Goal: Task Accomplishment & Management: Use online tool/utility

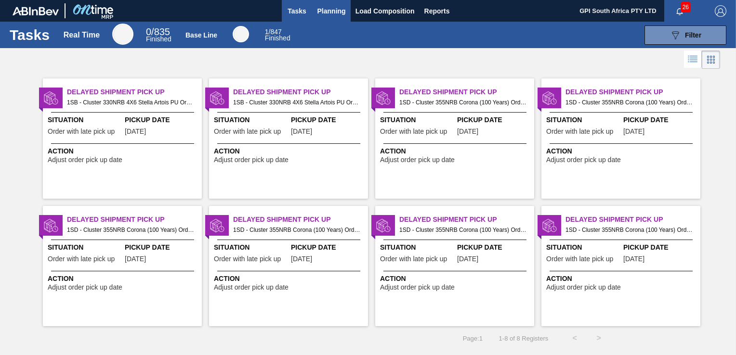
click at [331, 8] on span "Planning" at bounding box center [331, 11] width 28 height 12
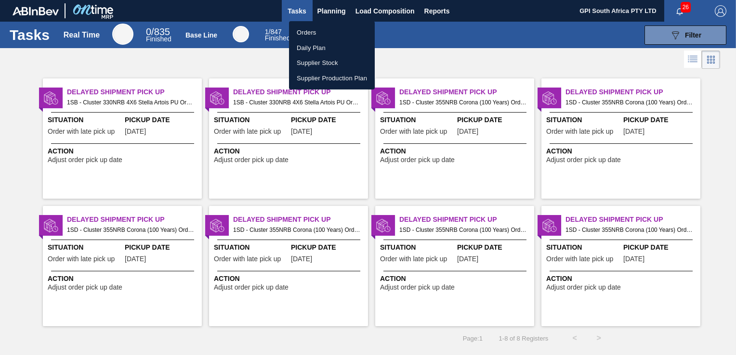
click at [305, 29] on li "Orders" at bounding box center [332, 32] width 86 height 15
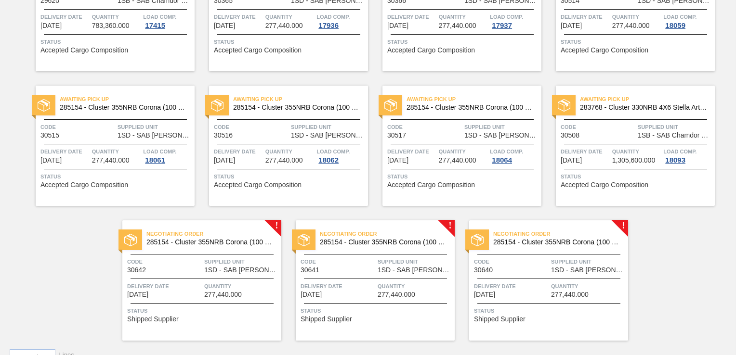
scroll to position [155, 0]
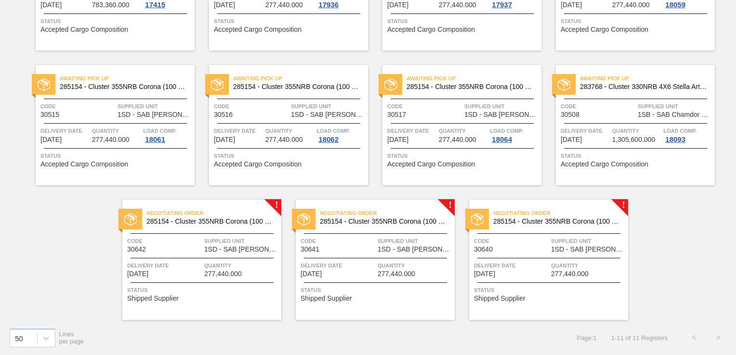
click at [543, 255] on div "Negotiating Order 285154 - Cluster 355NRB Corona (100 Years) Code 30640 Supplie…" at bounding box center [548, 260] width 159 height 120
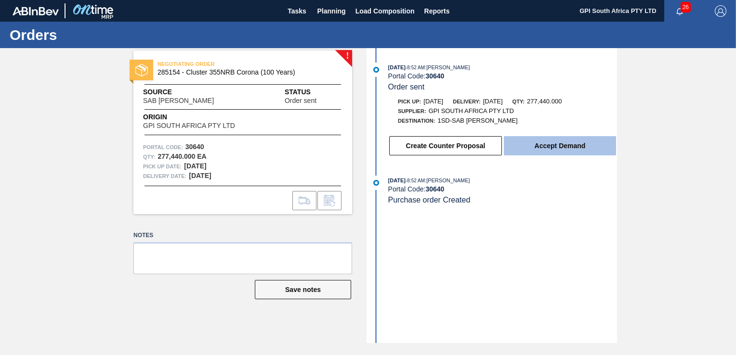
click at [559, 153] on button "Accept Demand" at bounding box center [560, 145] width 112 height 19
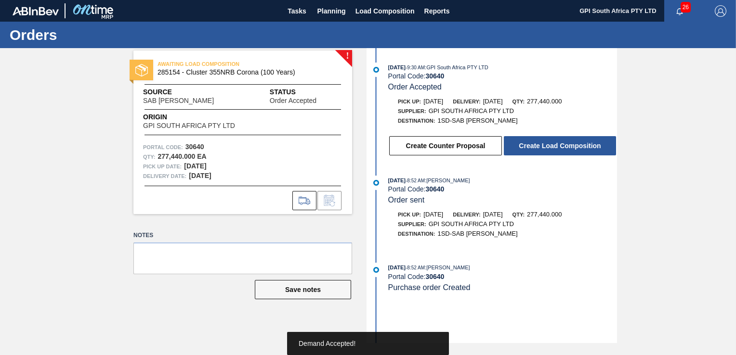
click at [559, 153] on button "Create Load Composition" at bounding box center [560, 145] width 112 height 19
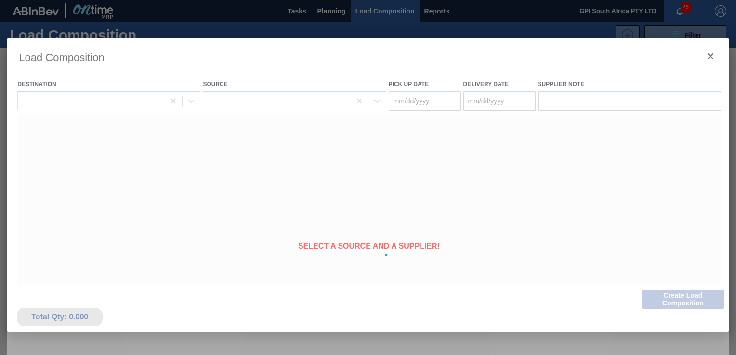
type Date "[DATE]"
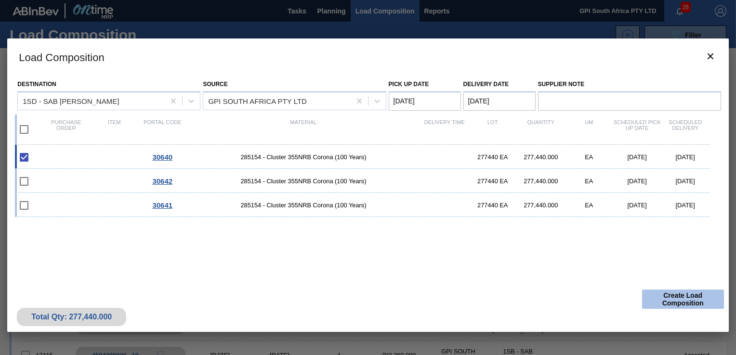
click at [692, 296] on button "Create Load Composition" at bounding box center [683, 299] width 82 height 19
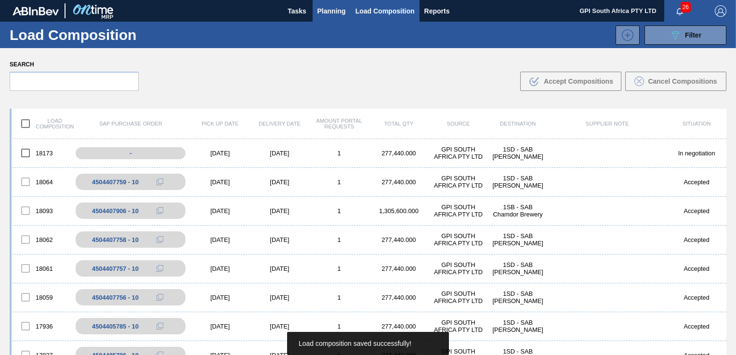
click at [333, 6] on span "Planning" at bounding box center [331, 11] width 28 height 12
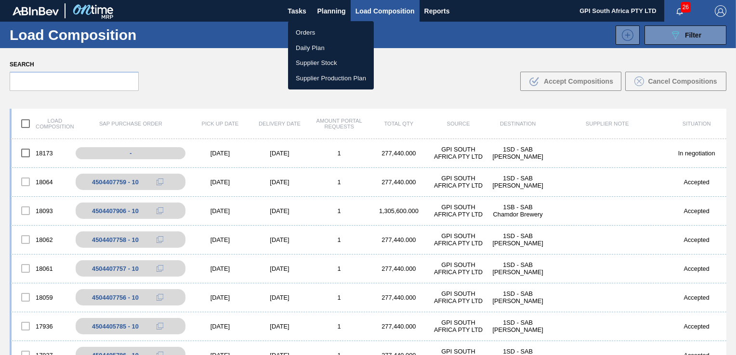
click at [314, 34] on li "Orders" at bounding box center [331, 32] width 86 height 15
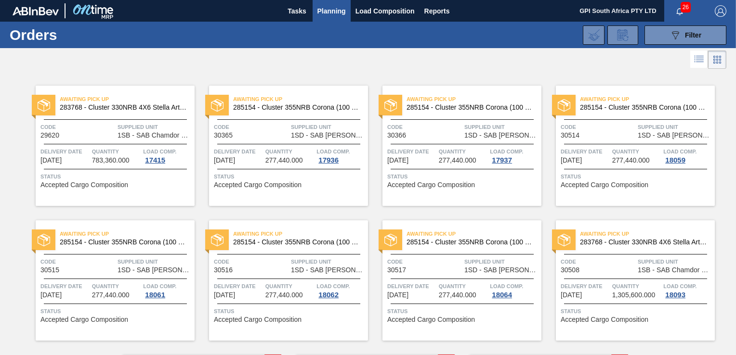
scroll to position [155, 0]
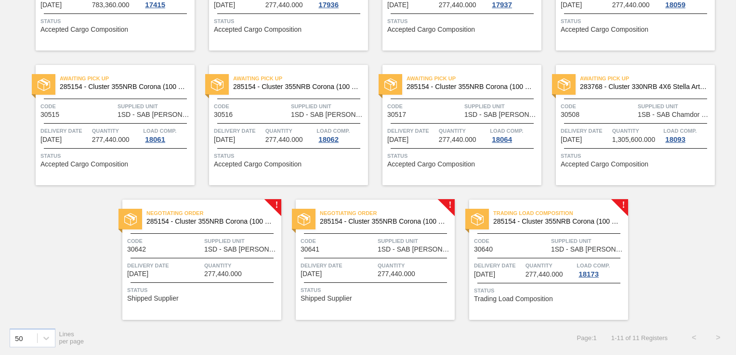
click at [367, 280] on div "Negotiating Order 285154 - Cluster 355NRB Corona (100 Years) Code 30641 Supplie…" at bounding box center [375, 260] width 159 height 120
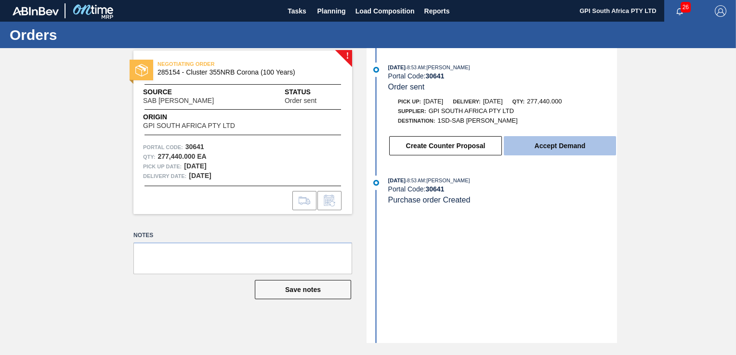
click at [537, 145] on button "Accept Demand" at bounding box center [560, 145] width 112 height 19
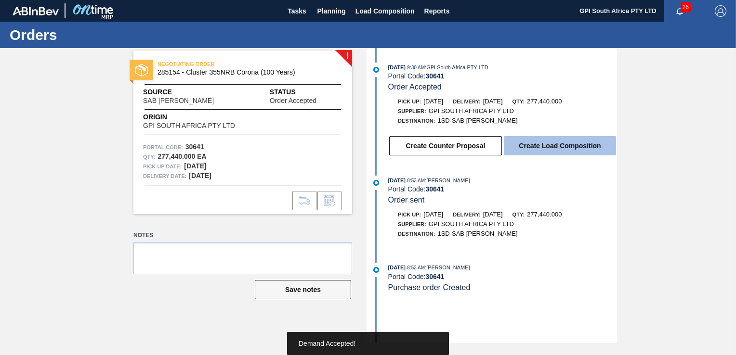
click at [523, 148] on button "Create Load Composition" at bounding box center [560, 145] width 112 height 19
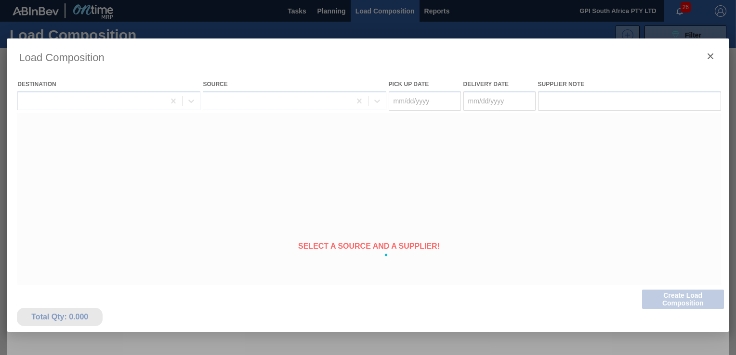
type Date "[DATE]"
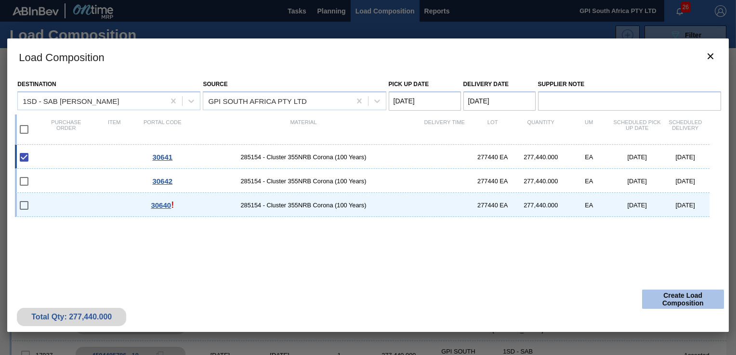
click at [670, 301] on button "Create Load Composition" at bounding box center [683, 299] width 82 height 19
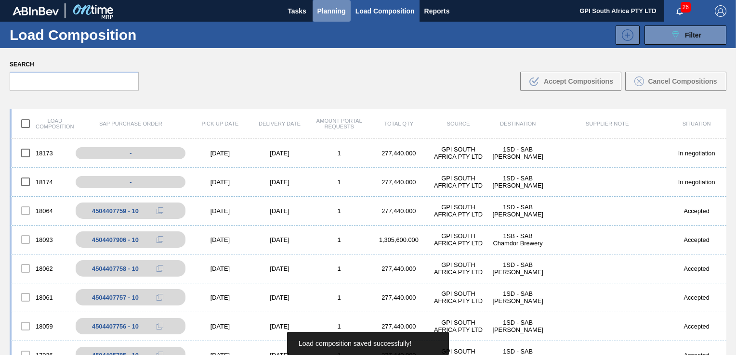
click at [319, 8] on span "Planning" at bounding box center [331, 11] width 28 height 12
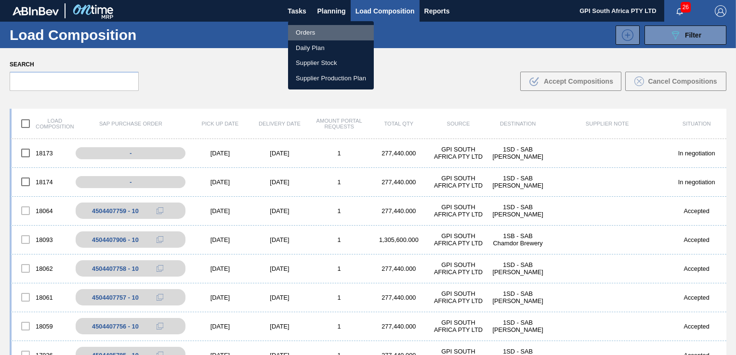
click at [305, 37] on li "Orders" at bounding box center [331, 32] width 86 height 15
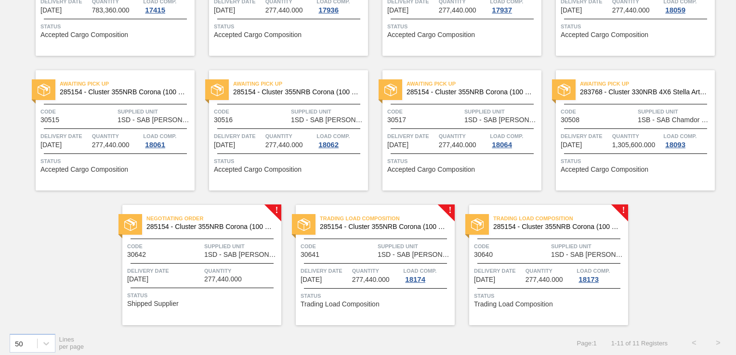
scroll to position [155, 0]
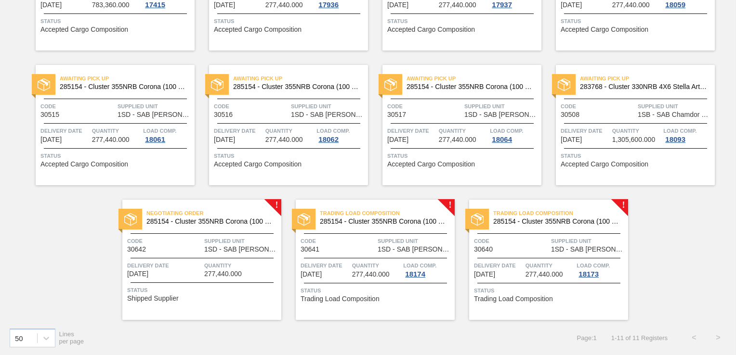
click at [213, 274] on span "277,440.000" at bounding box center [223, 274] width 38 height 7
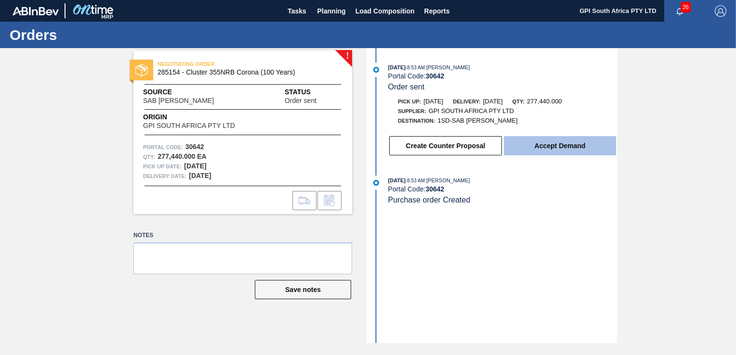
click at [531, 140] on button "Accept Demand" at bounding box center [560, 145] width 112 height 19
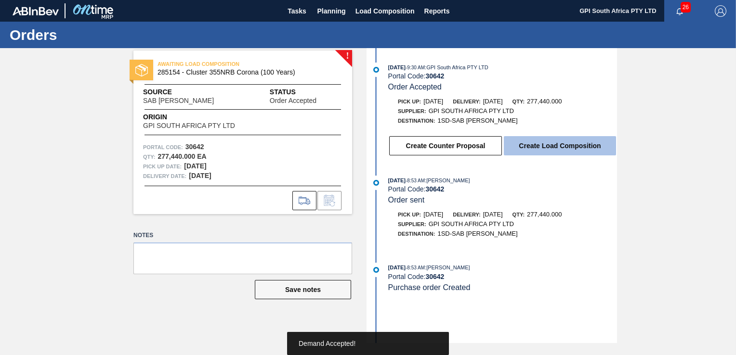
click at [535, 155] on button "Create Load Composition" at bounding box center [560, 145] width 112 height 19
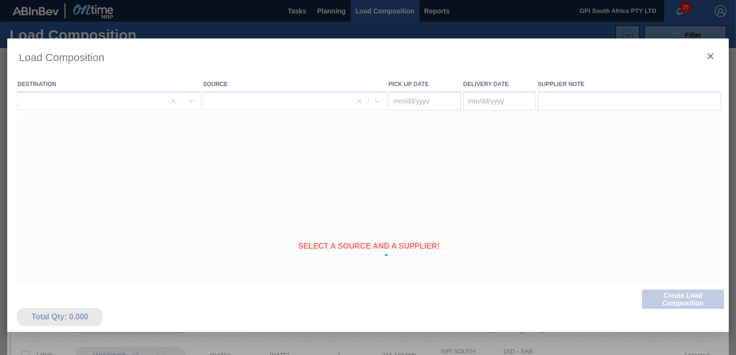
type Date "[DATE]"
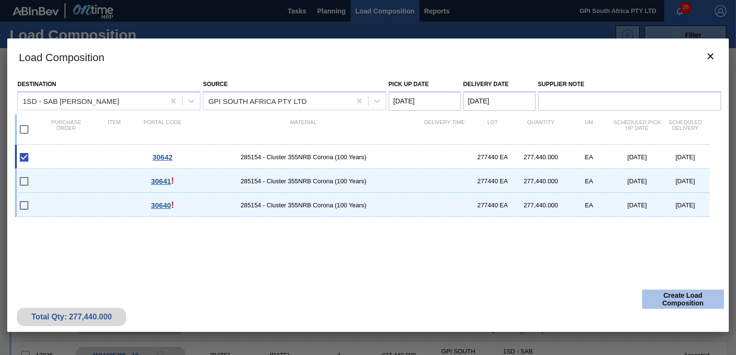
click at [674, 301] on button "Create Load Composition" at bounding box center [683, 299] width 82 height 19
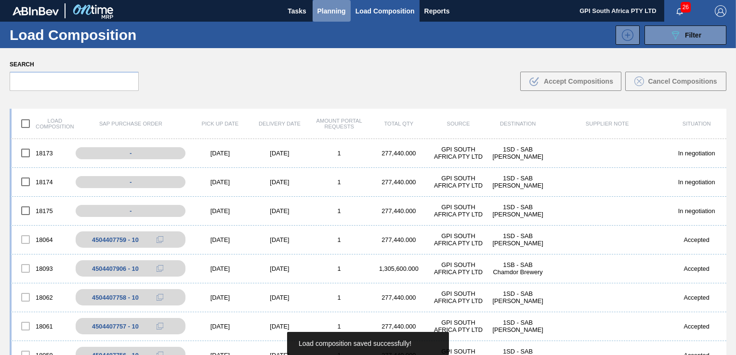
click at [331, 16] on button "Planning" at bounding box center [331, 11] width 38 height 22
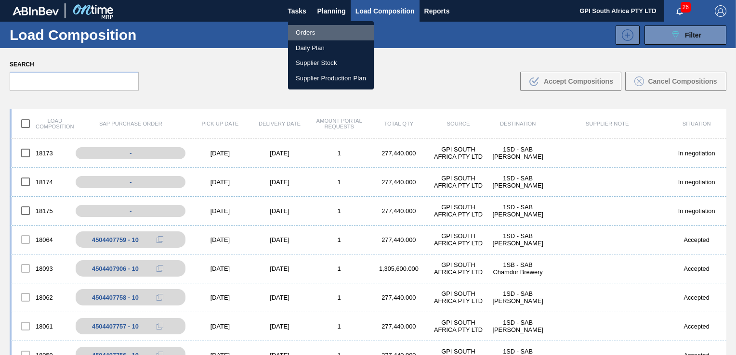
click at [326, 30] on li "Orders" at bounding box center [331, 32] width 86 height 15
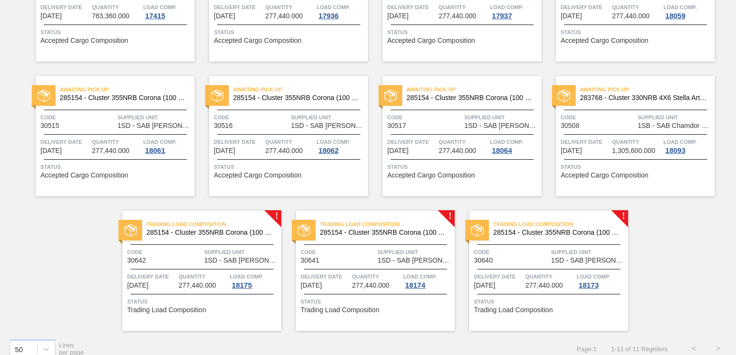
scroll to position [155, 0]
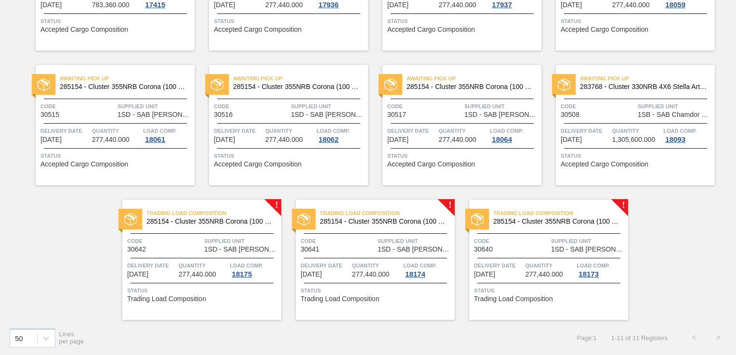
click at [410, 251] on span "1SD - SAB [PERSON_NAME]" at bounding box center [414, 249] width 75 height 7
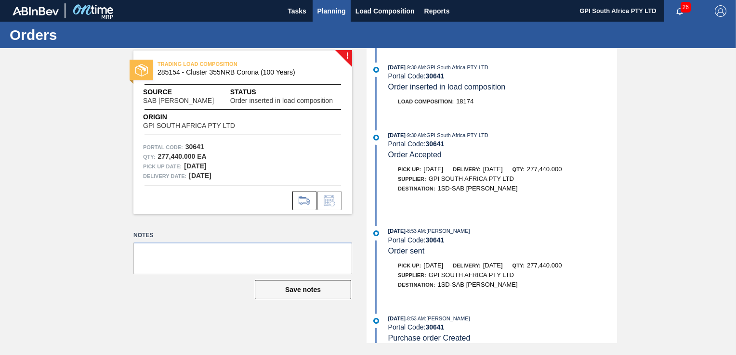
click at [332, 7] on span "Planning" at bounding box center [331, 11] width 28 height 12
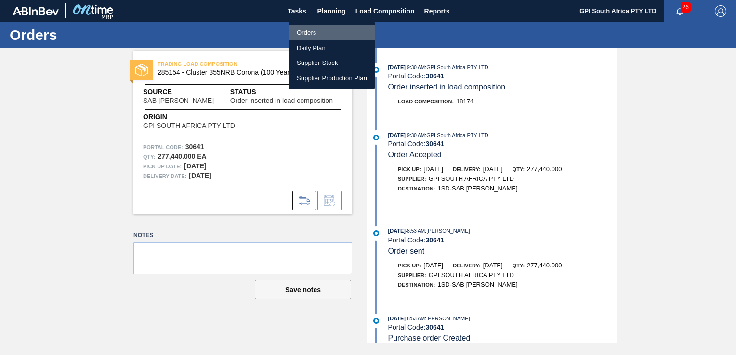
click at [309, 34] on li "Orders" at bounding box center [332, 32] width 86 height 15
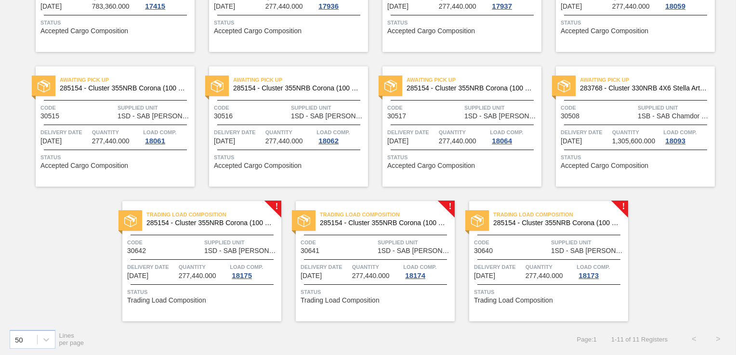
scroll to position [155, 0]
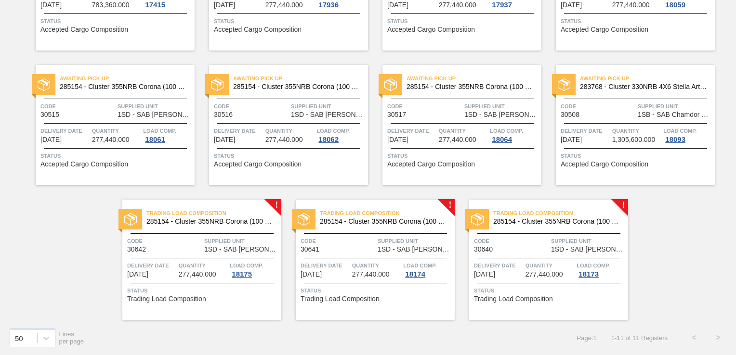
click at [258, 272] on div "Load Comp. 18175" at bounding box center [246, 269] width 33 height 17
